Goal: Information Seeking & Learning: Learn about a topic

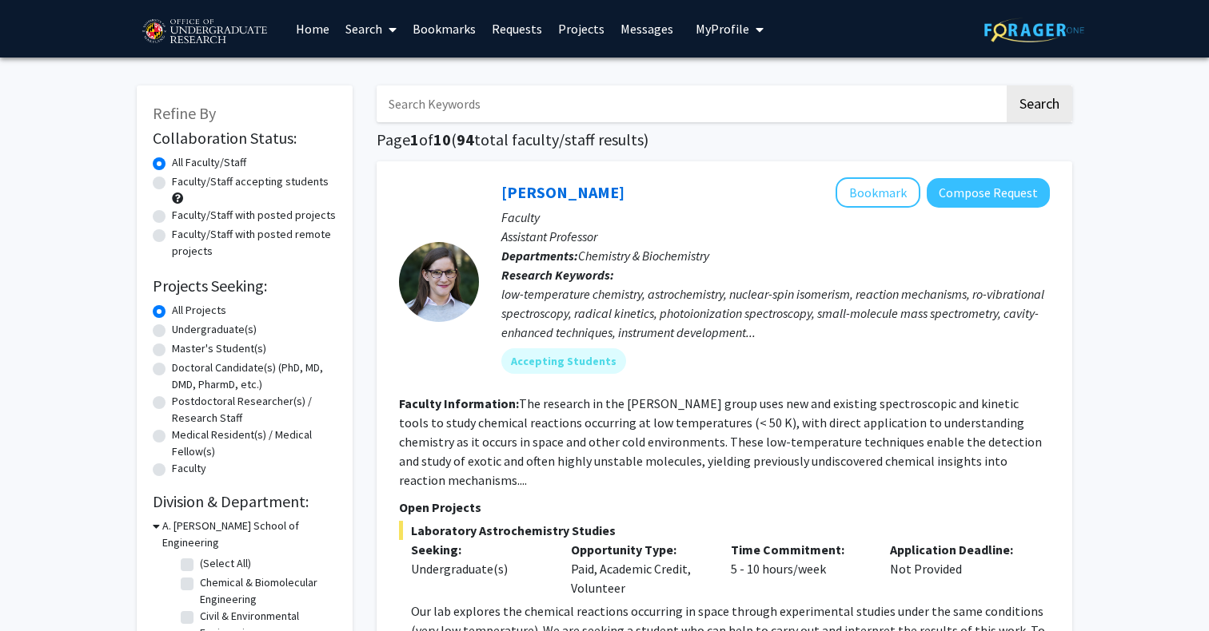
click at [197, 327] on label "Undergraduate(s)" at bounding box center [214, 329] width 85 height 17
click at [182, 327] on input "Undergraduate(s)" at bounding box center [177, 326] width 10 height 10
radio input "true"
click at [249, 181] on label "Faculty/Staff accepting students" at bounding box center [250, 181] width 157 height 17
click at [182, 181] on input "Faculty/Staff accepting students" at bounding box center [177, 178] width 10 height 10
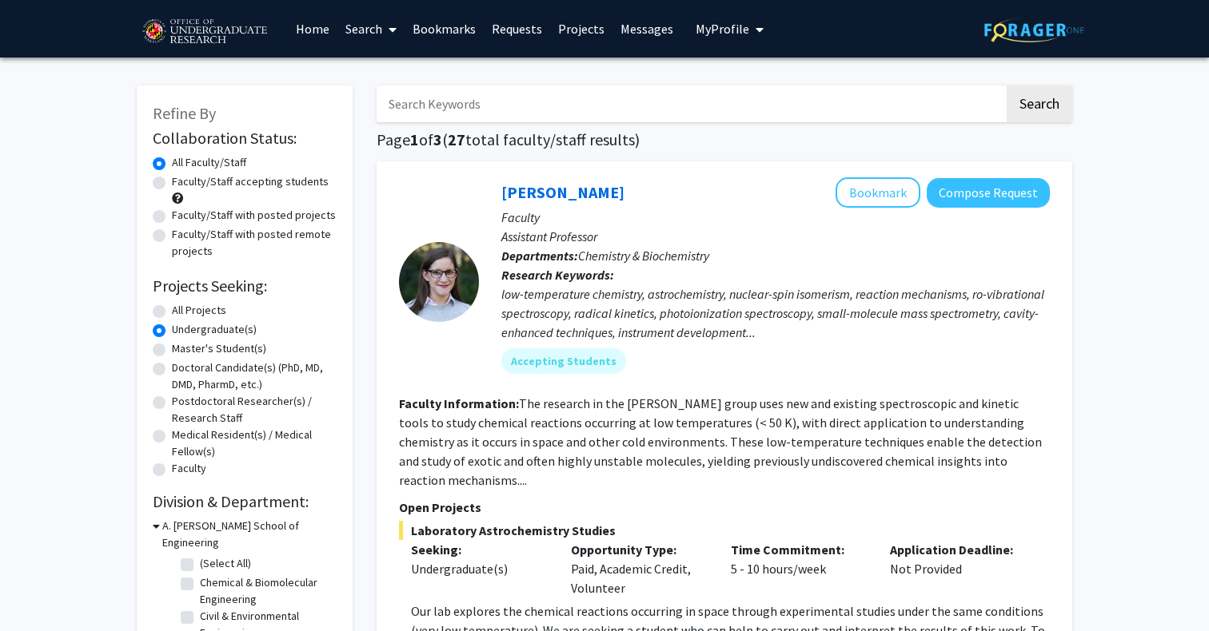
radio input "true"
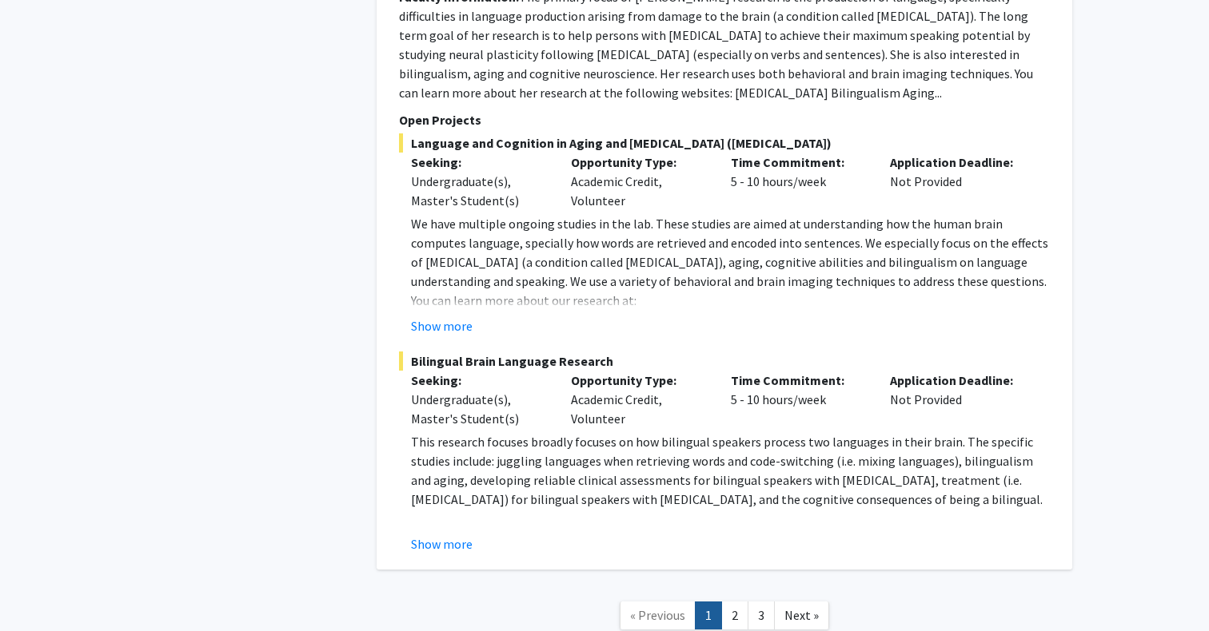
scroll to position [7464, 0]
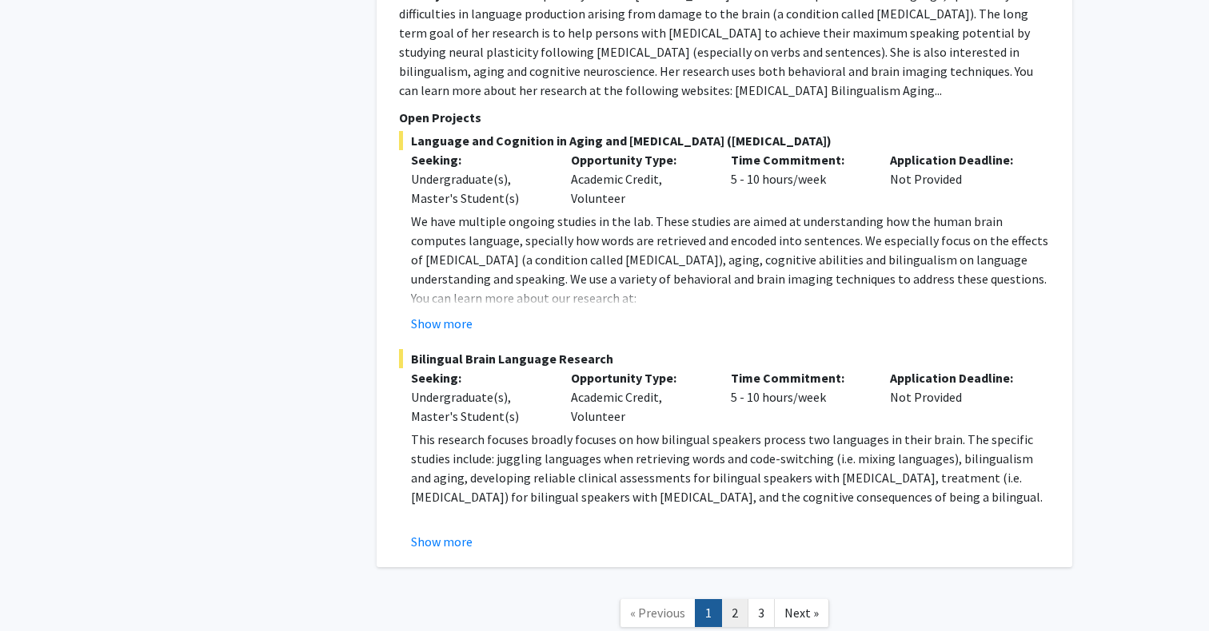
click at [736, 599] on link "2" at bounding box center [734, 613] width 27 height 28
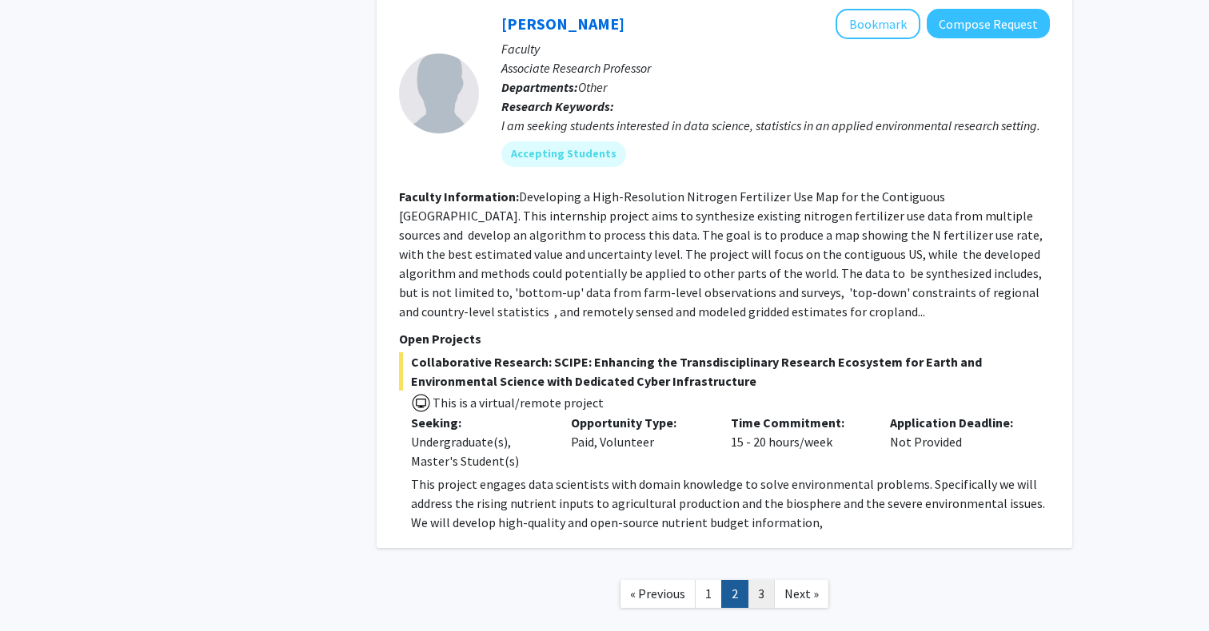
scroll to position [5485, 0]
click at [757, 581] on link "3" at bounding box center [760, 595] width 27 height 28
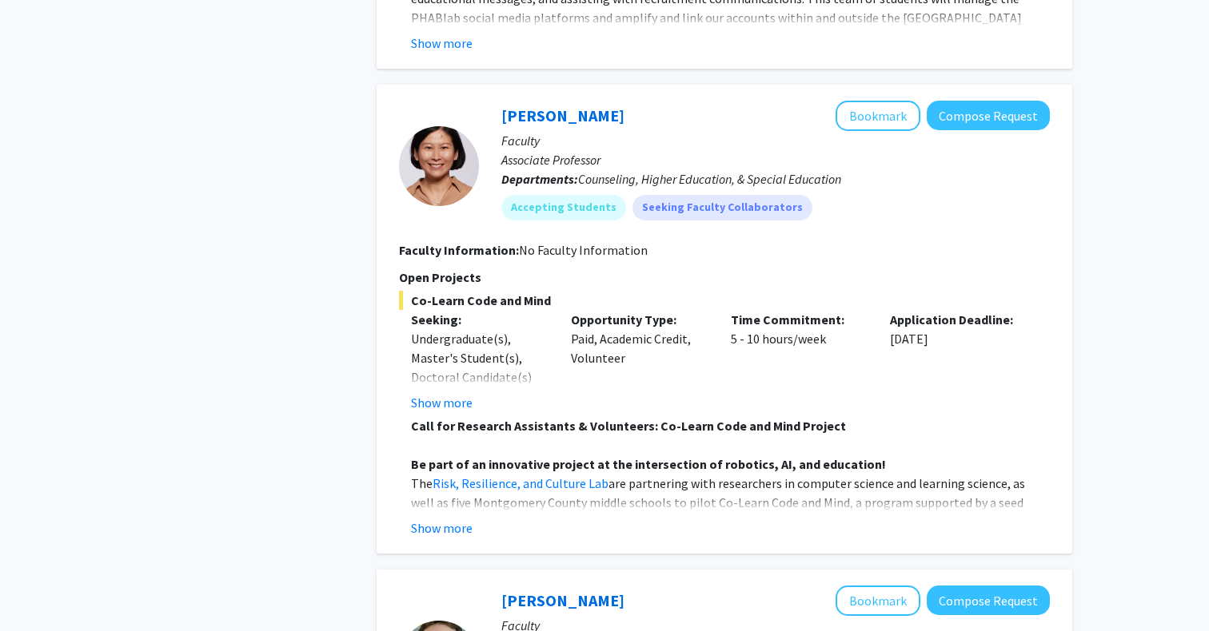
scroll to position [1507, 0]
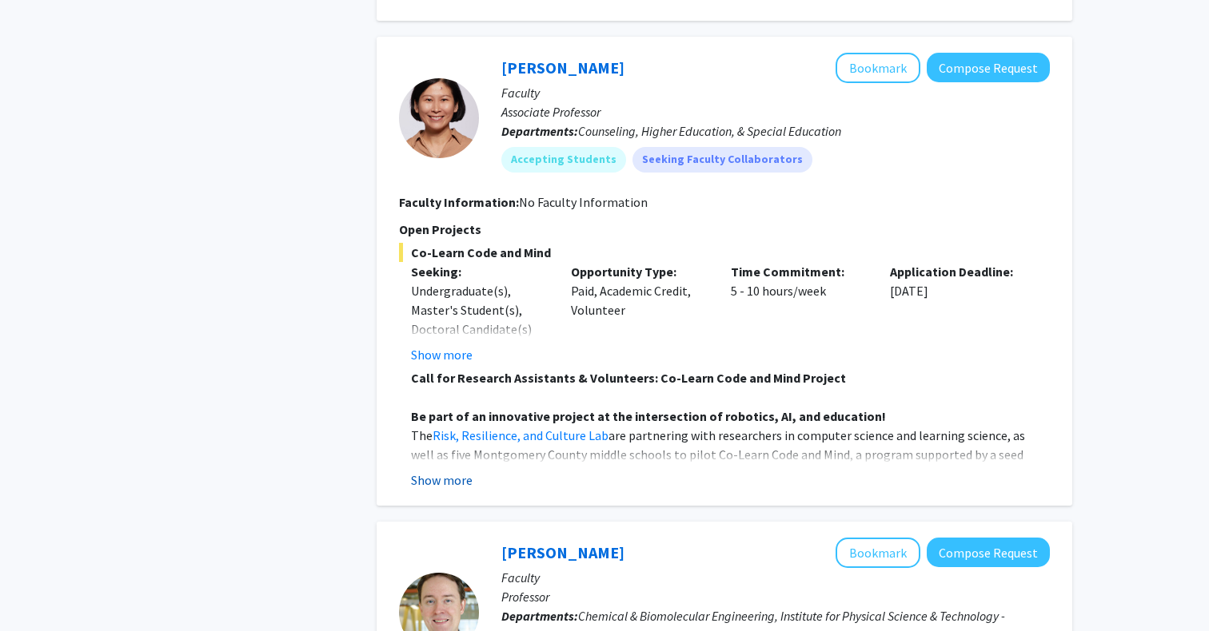
click at [452, 484] on button "Show more" at bounding box center [442, 480] width 62 height 19
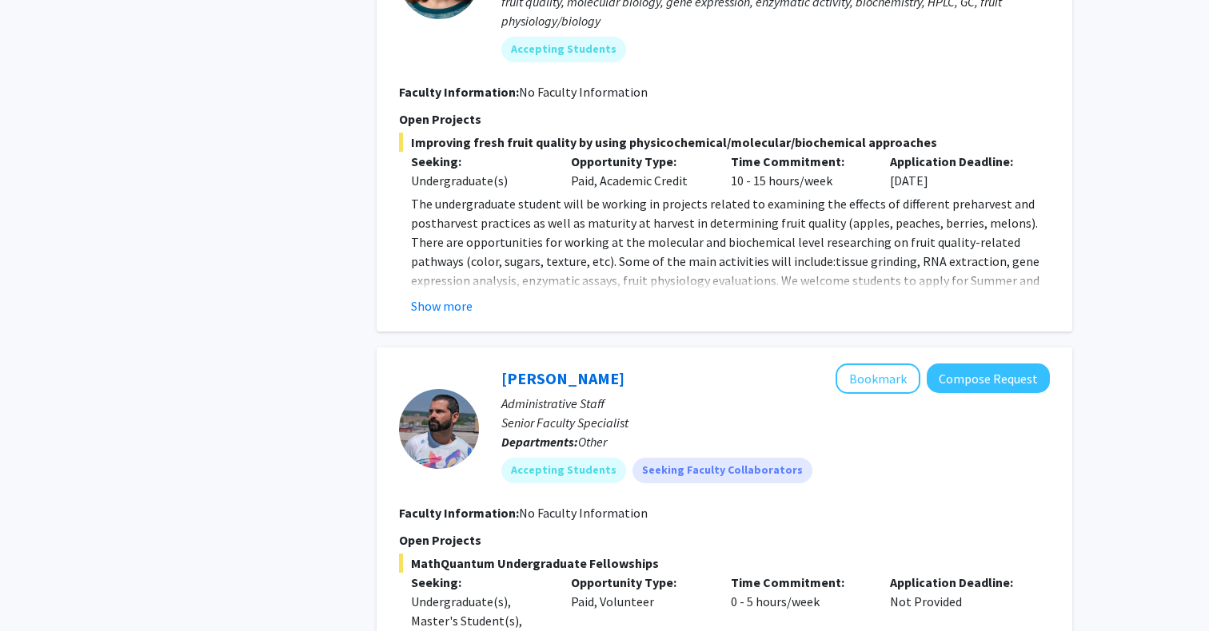
scroll to position [3546, 0]
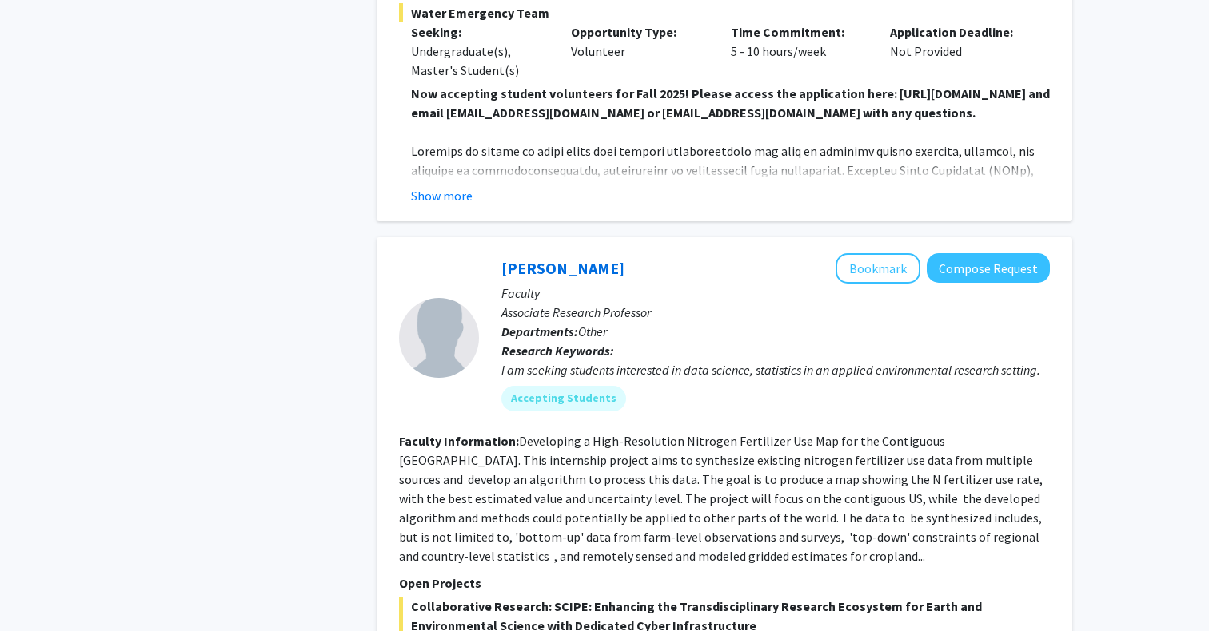
scroll to position [5390, 0]
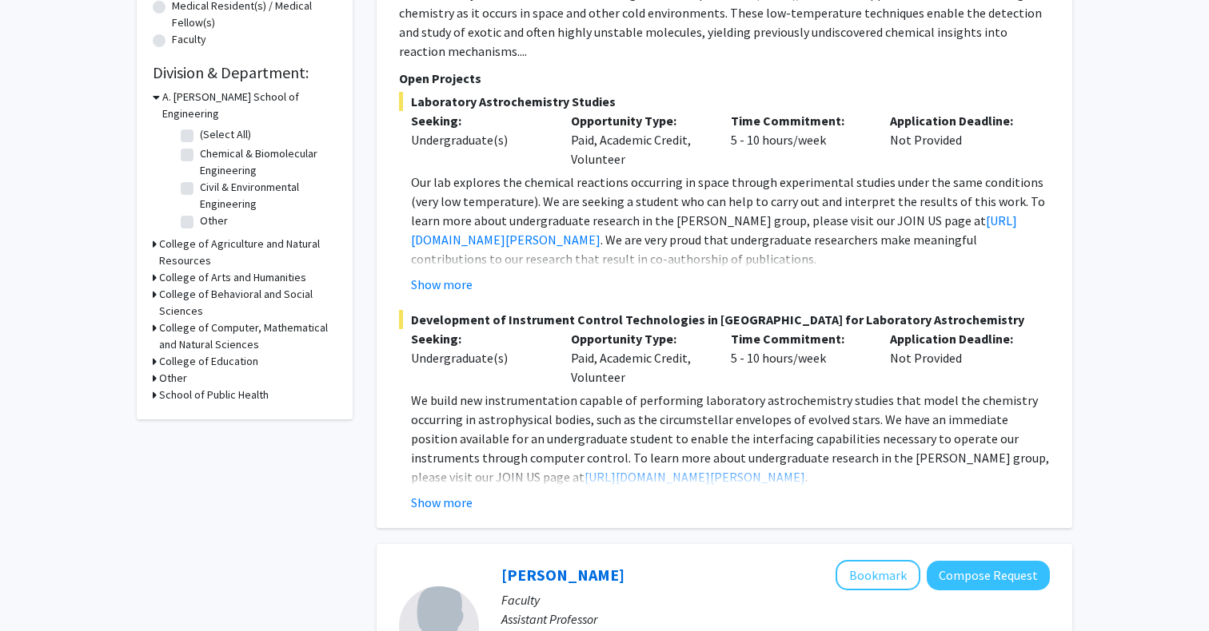
scroll to position [391, 0]
